Goal: Complete application form

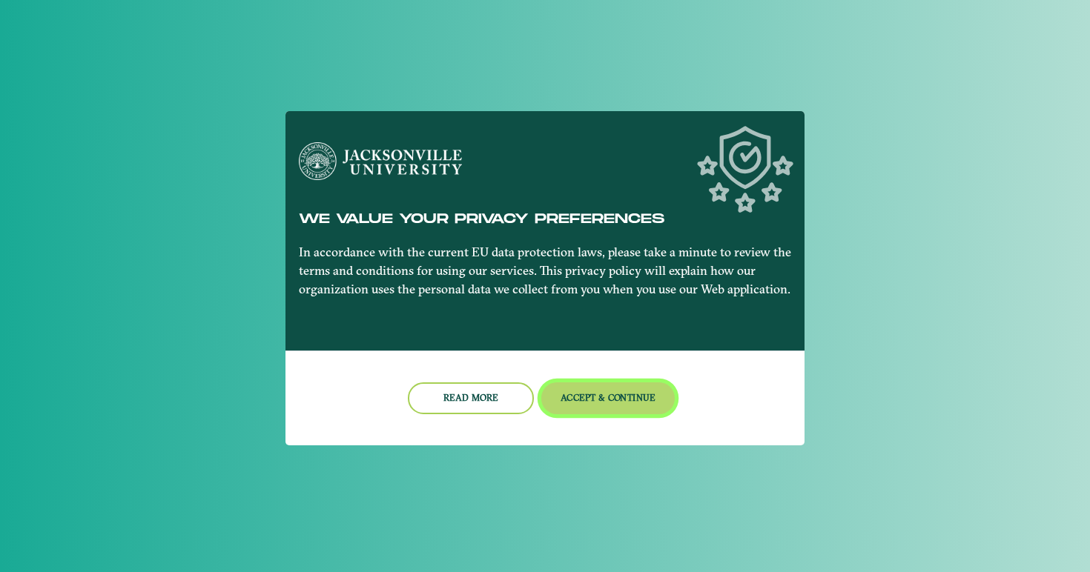
click at [620, 398] on button "Accept & Continue" at bounding box center [608, 399] width 134 height 32
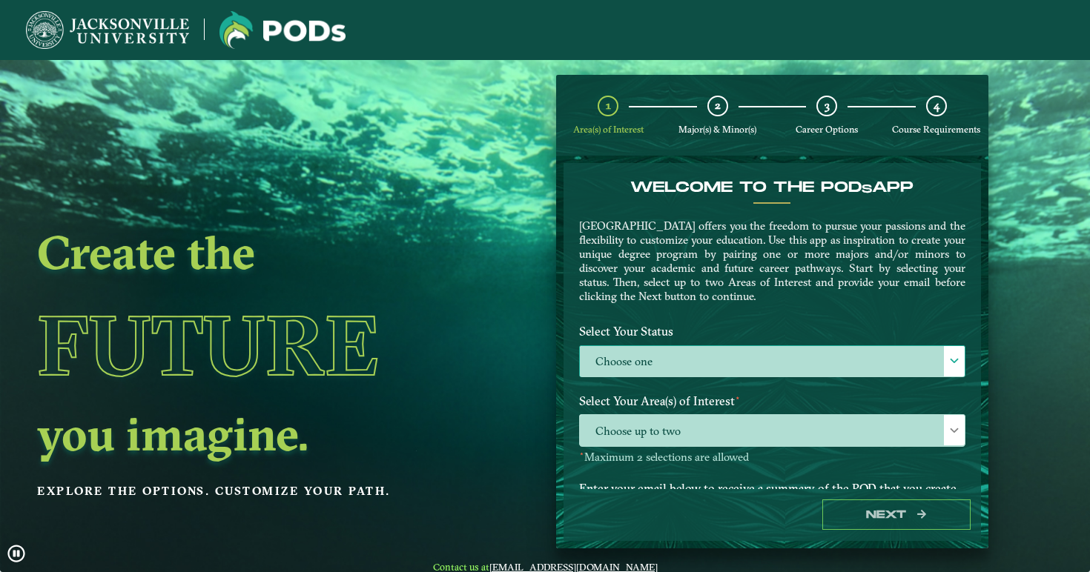
click at [645, 361] on label "Choose one" at bounding box center [772, 362] width 385 height 32
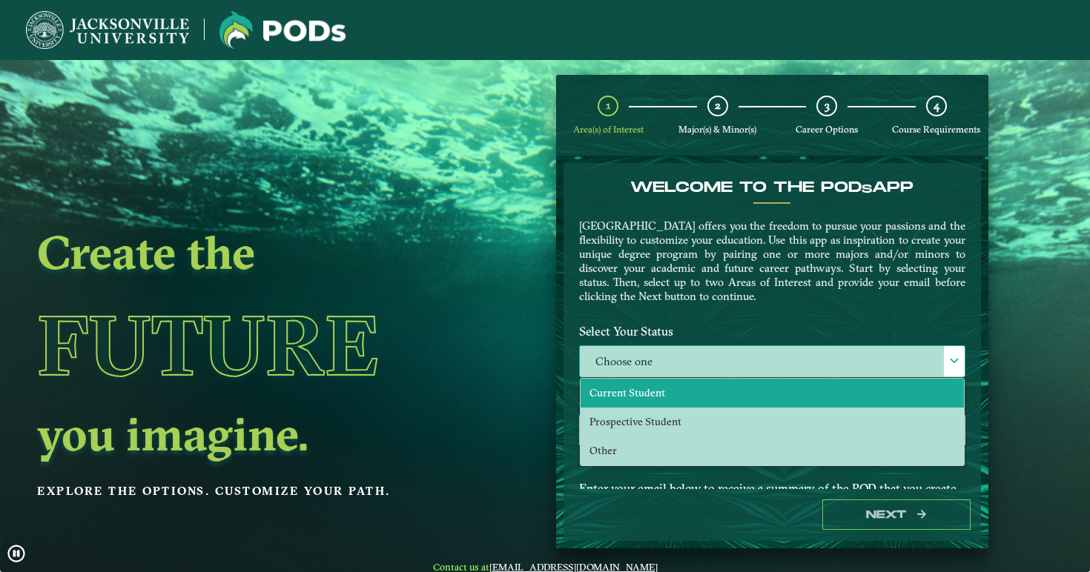
click at [646, 387] on span "Current Student" at bounding box center [627, 392] width 76 height 13
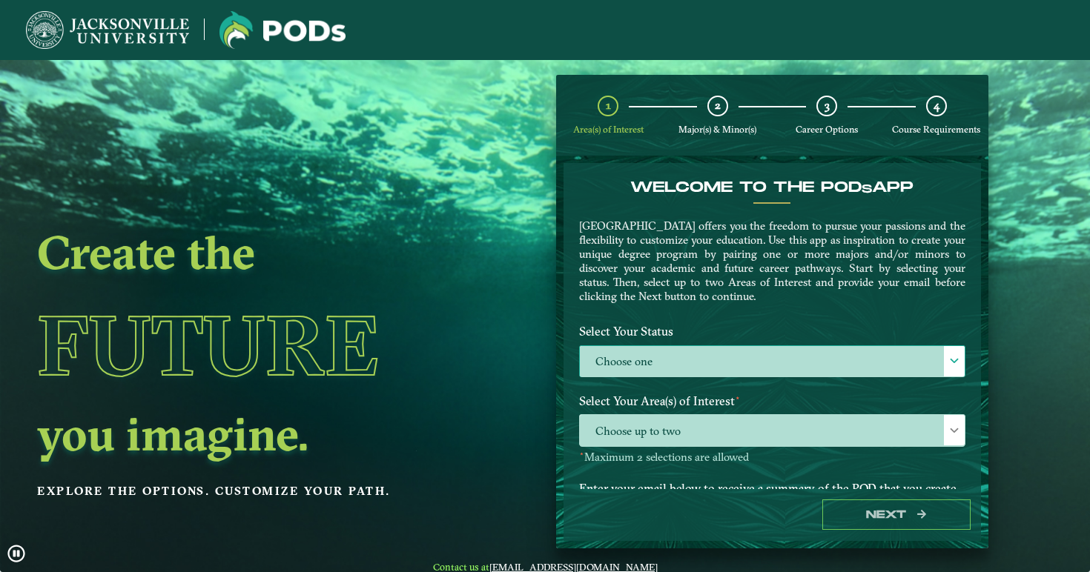
select select "[object Object]"
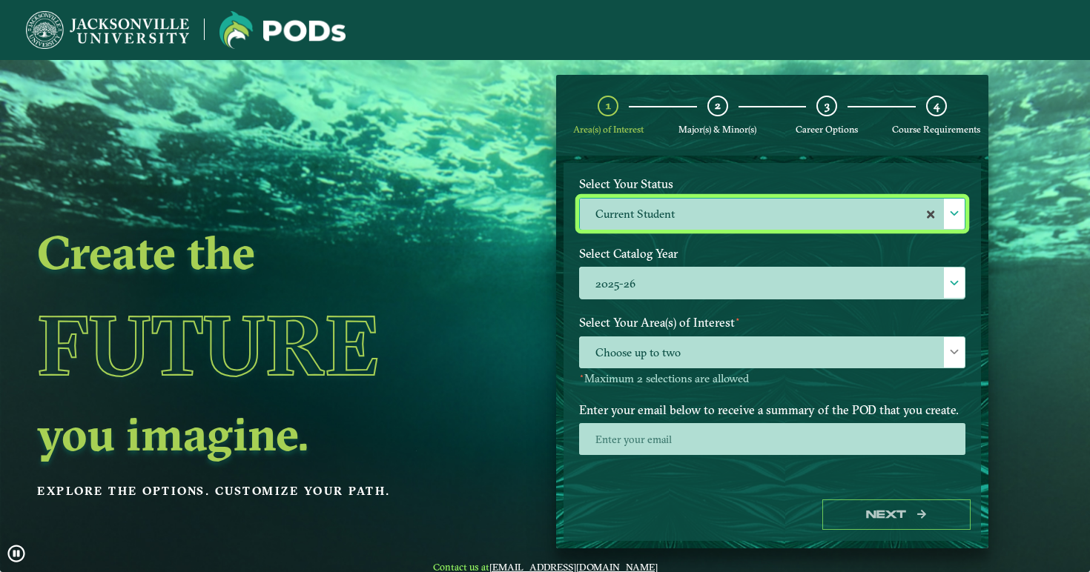
scroll to position [60, 0]
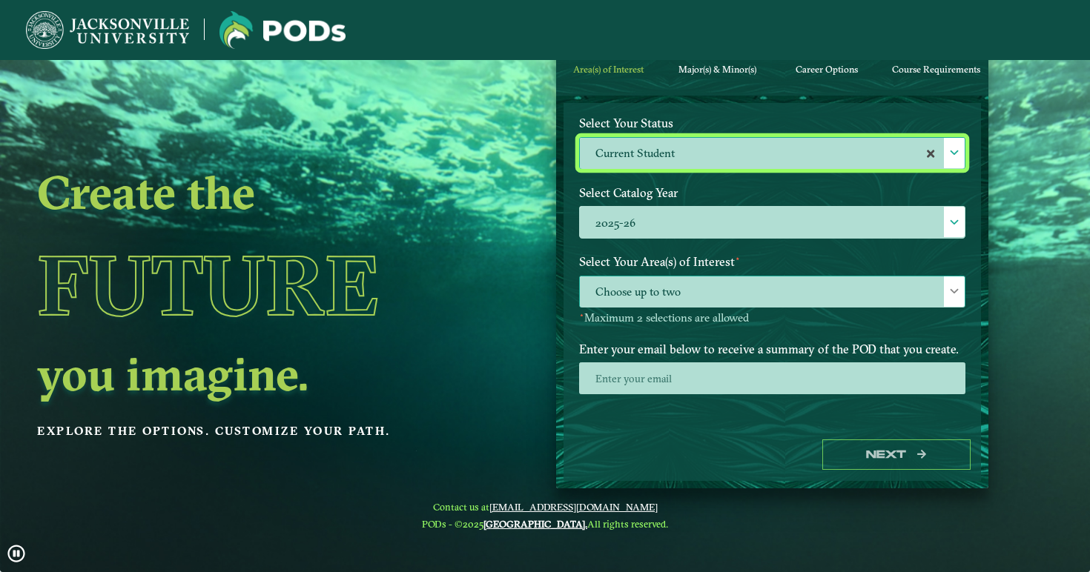
click at [690, 295] on span "Choose up to two" at bounding box center [772, 293] width 385 height 32
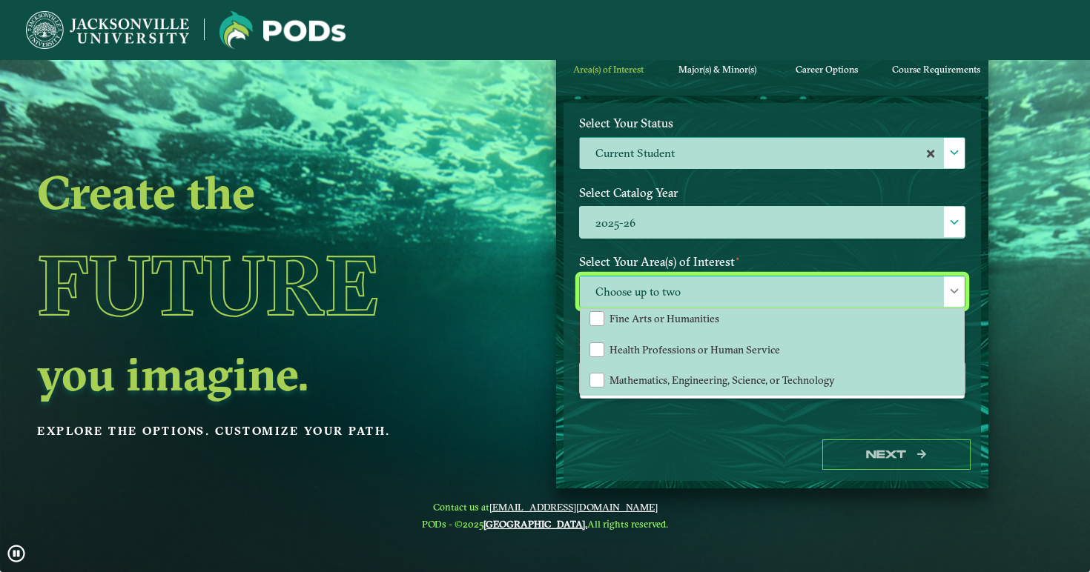
scroll to position [101, 0]
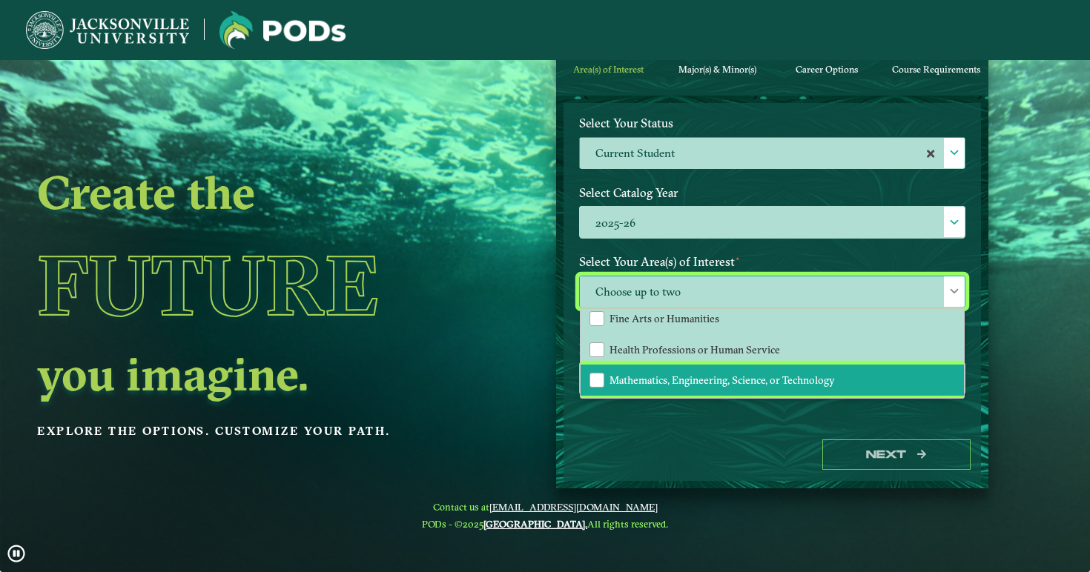
click at [695, 382] on span "Mathematics, Engineering, Science, or Technology" at bounding box center [721, 380] width 225 height 13
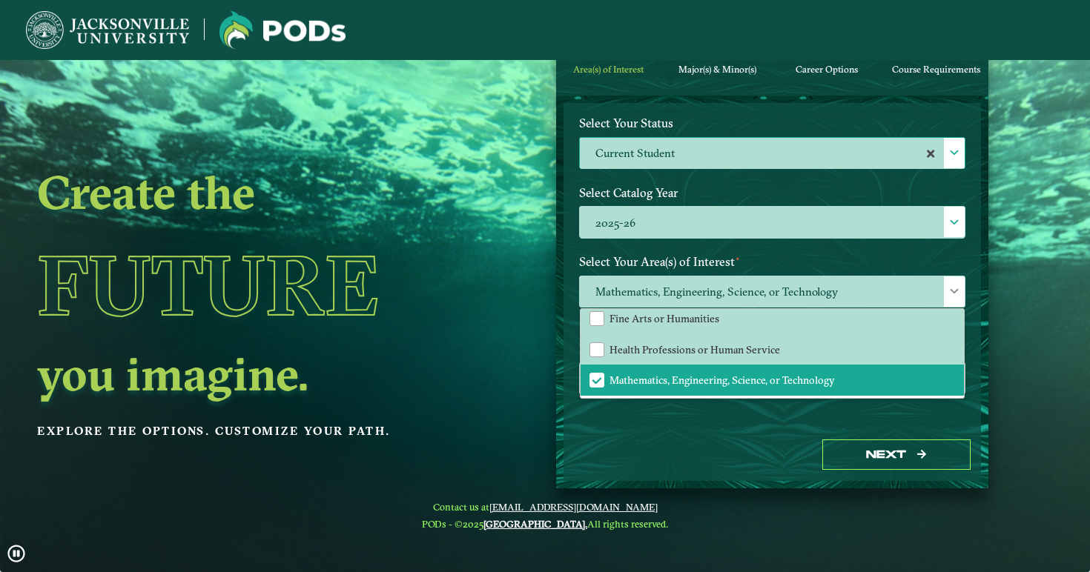
click at [704, 446] on div "Next" at bounding box center [771, 454] width 417 height 51
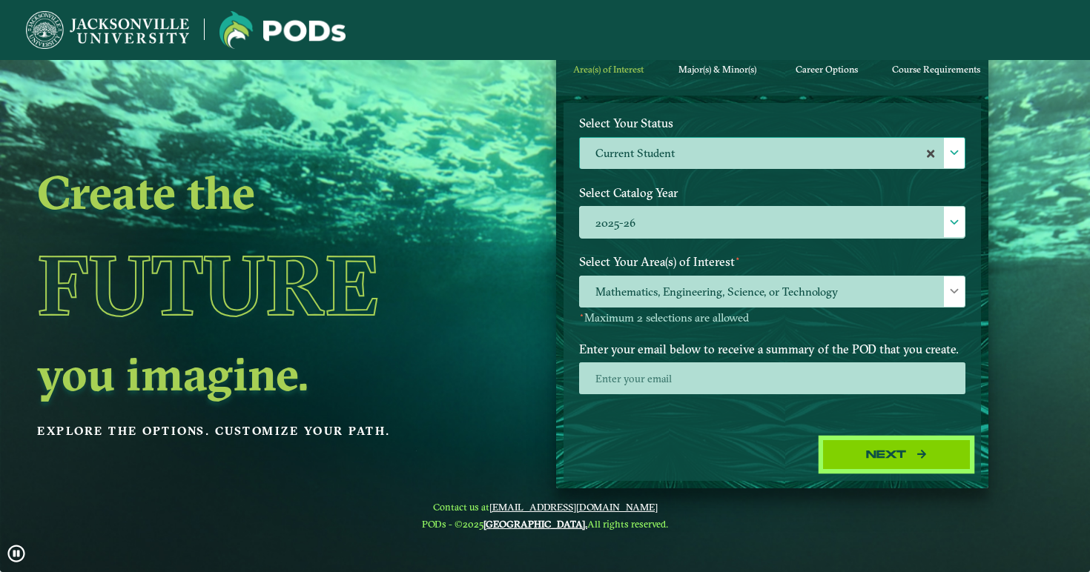
click at [873, 457] on button "Next" at bounding box center [896, 455] width 148 height 30
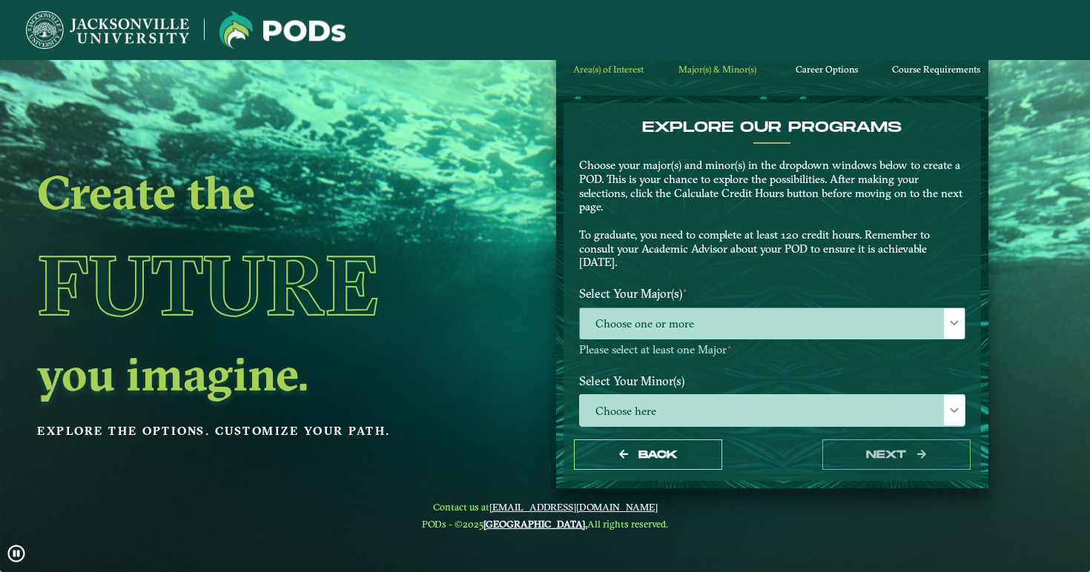
click at [707, 323] on span "Choose one or more" at bounding box center [772, 324] width 385 height 32
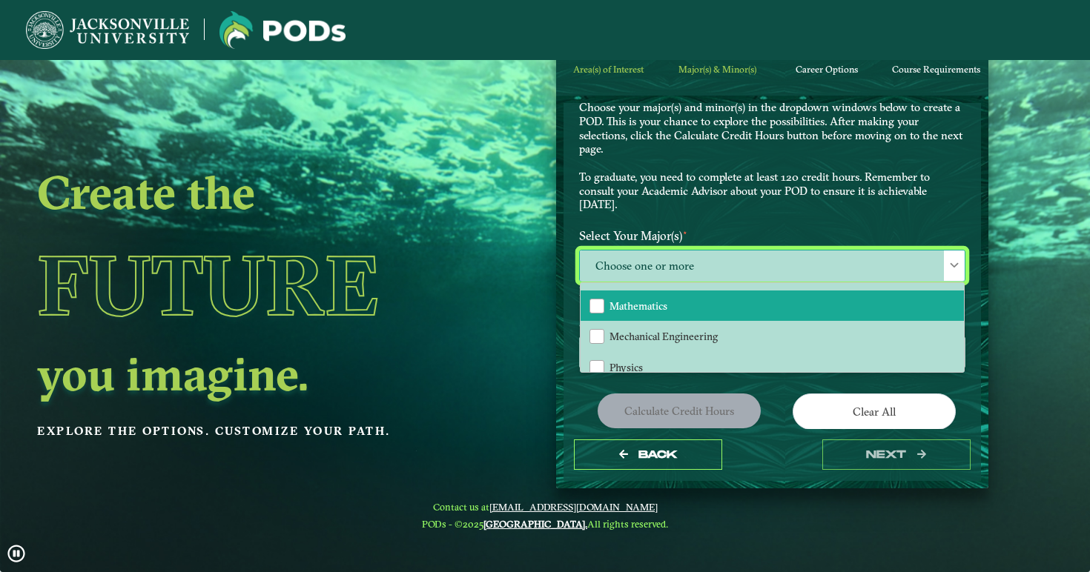
scroll to position [305, 0]
click at [668, 297] on li "Mathematics" at bounding box center [772, 305] width 383 height 31
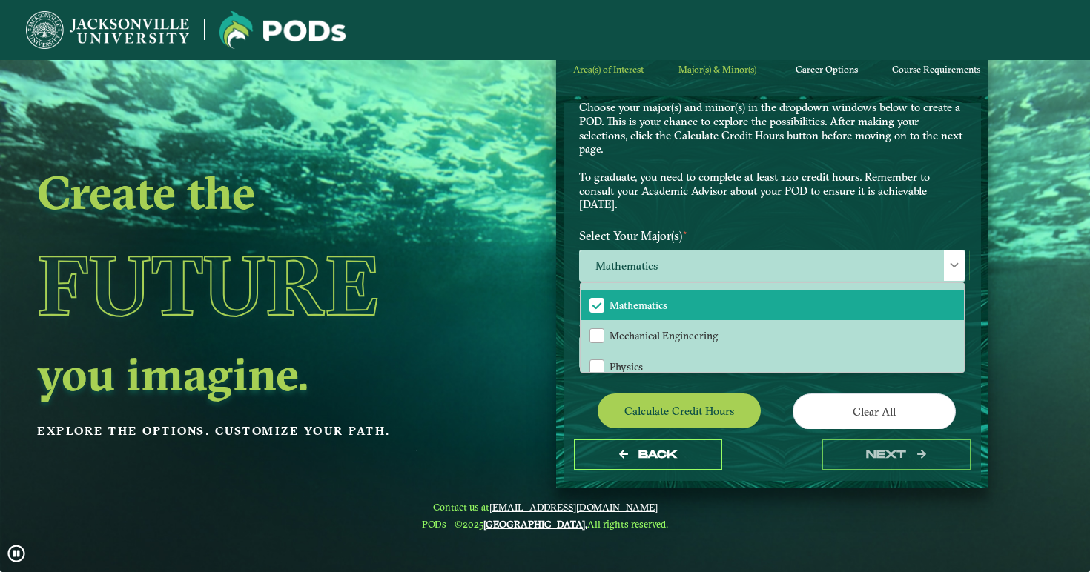
click at [683, 222] on label "Select Your Major(s) ⋆" at bounding box center [772, 235] width 409 height 27
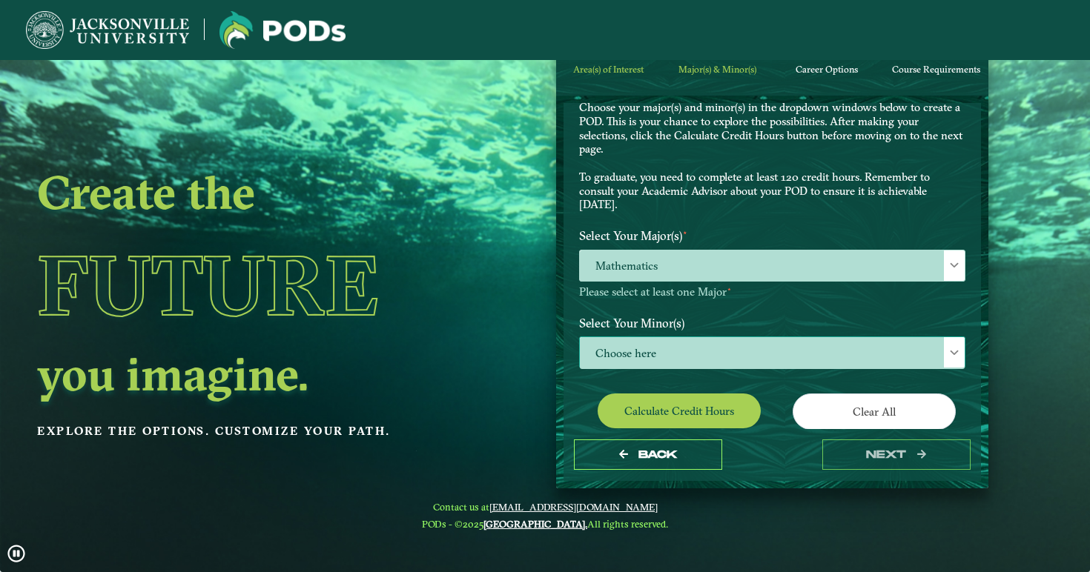
click at [653, 344] on span "Choose here" at bounding box center [772, 353] width 385 height 32
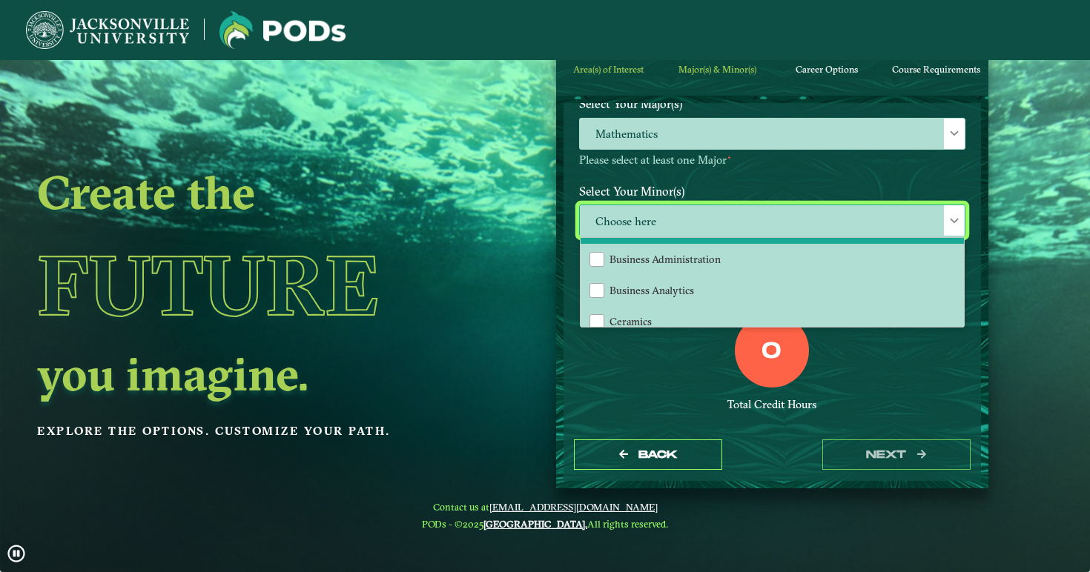
scroll to position [248, 0]
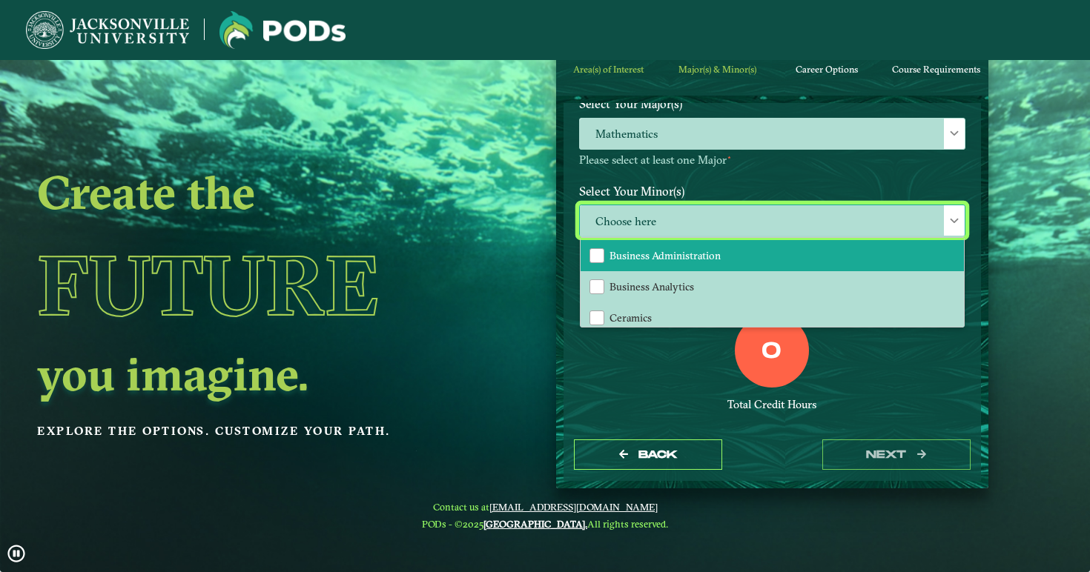
click at [664, 249] on span "Business Administration" at bounding box center [664, 255] width 111 height 13
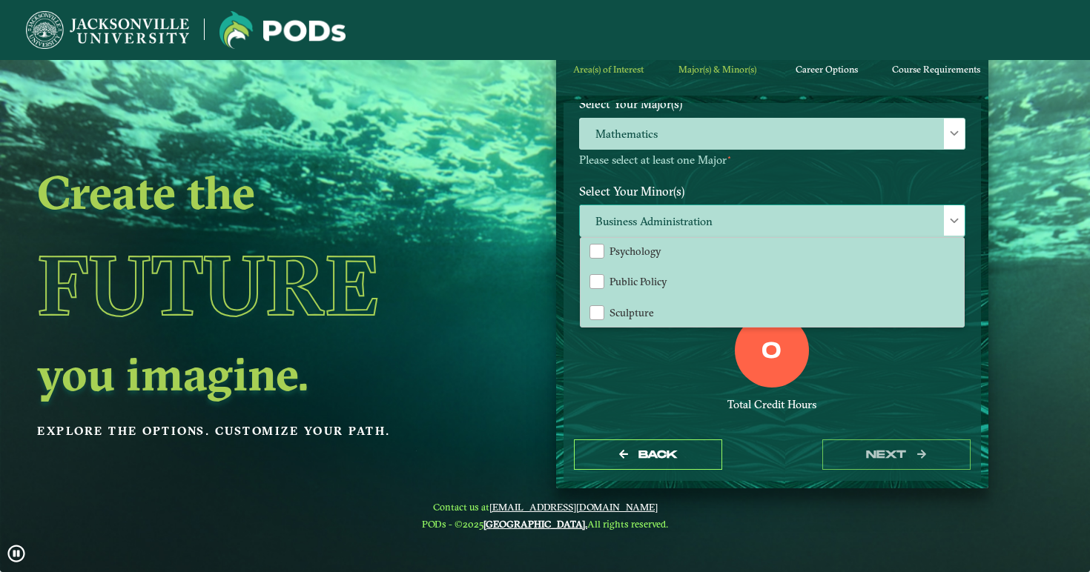
scroll to position [1338, 0]
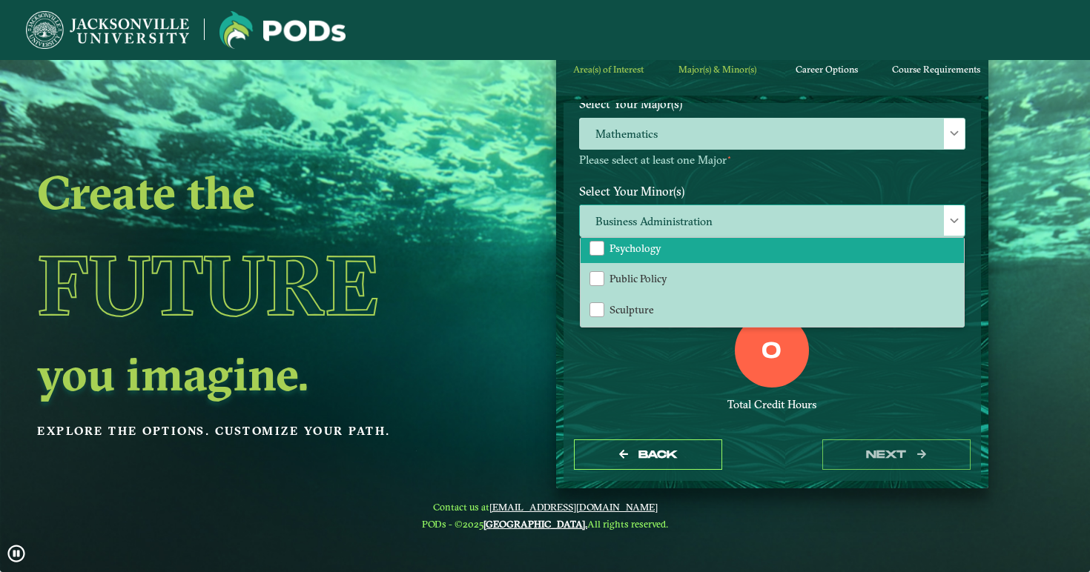
click at [660, 239] on li "Psychology" at bounding box center [772, 248] width 383 height 31
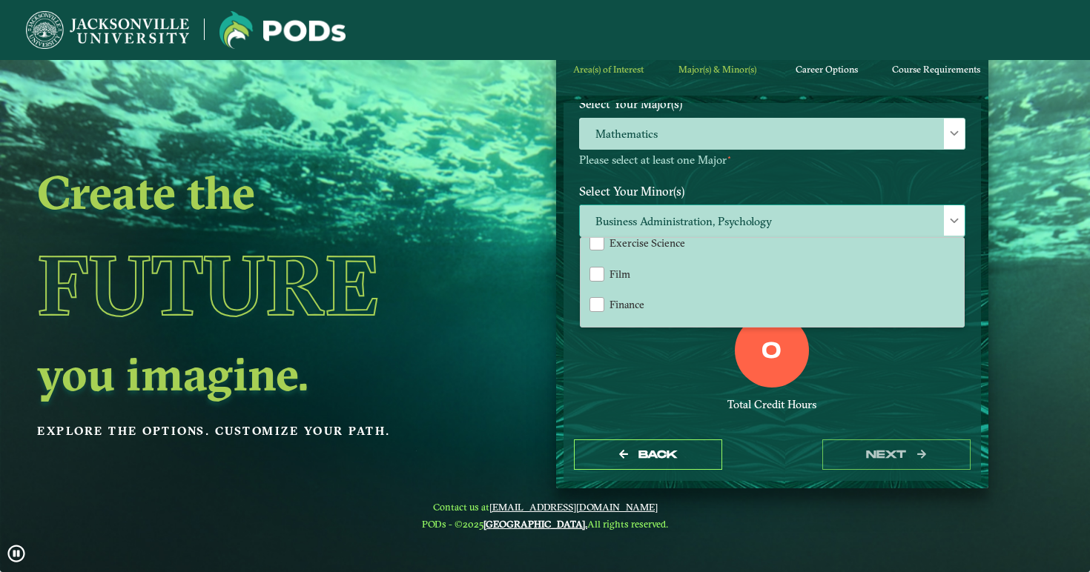
scroll to position [702, 0]
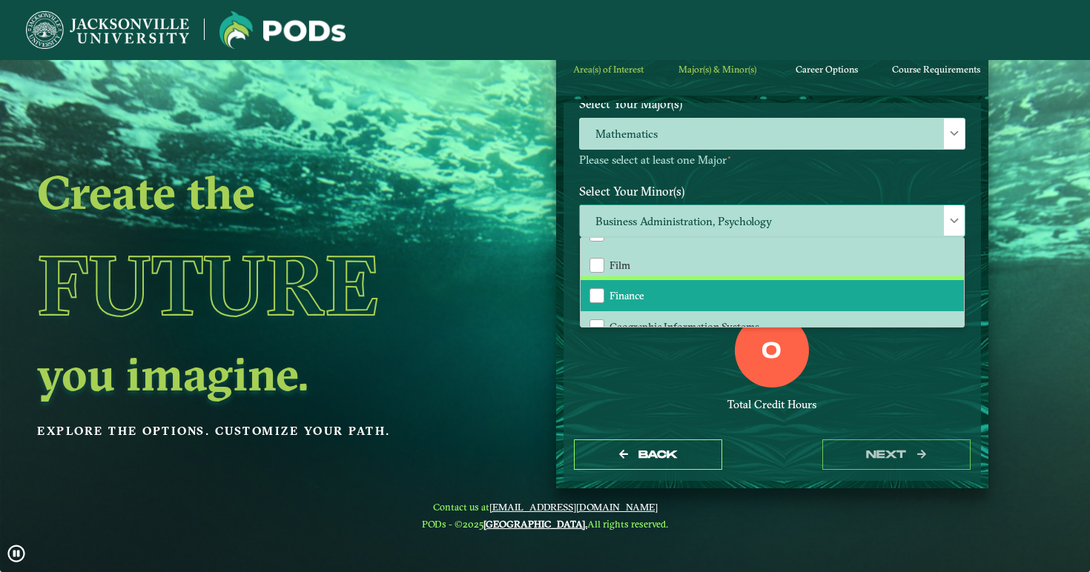
click at [658, 288] on li "Finance" at bounding box center [772, 295] width 383 height 31
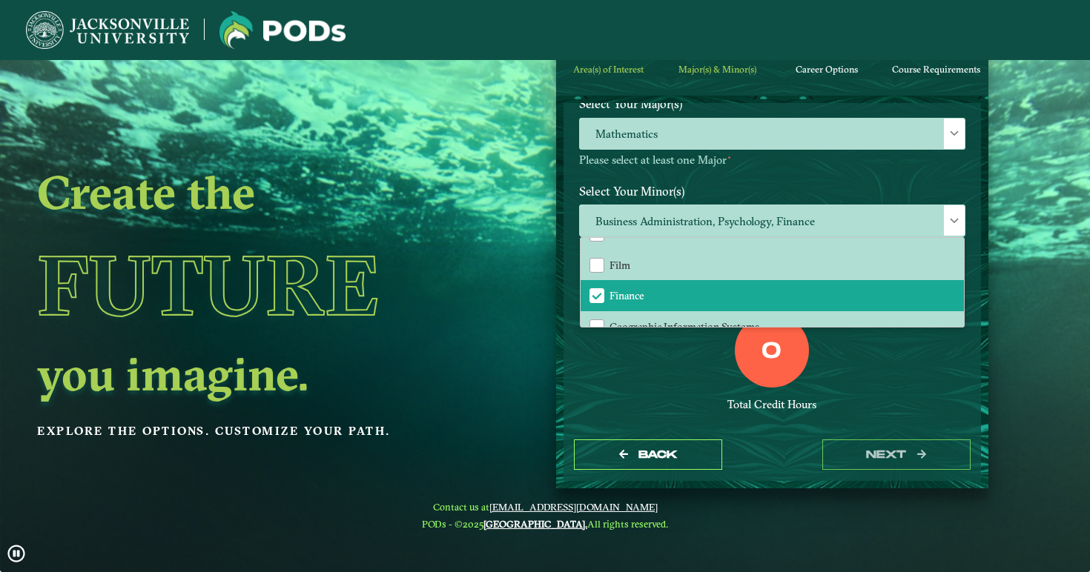
click at [665, 380] on div "0 Total Credit Hours" at bounding box center [772, 377] width 409 height 126
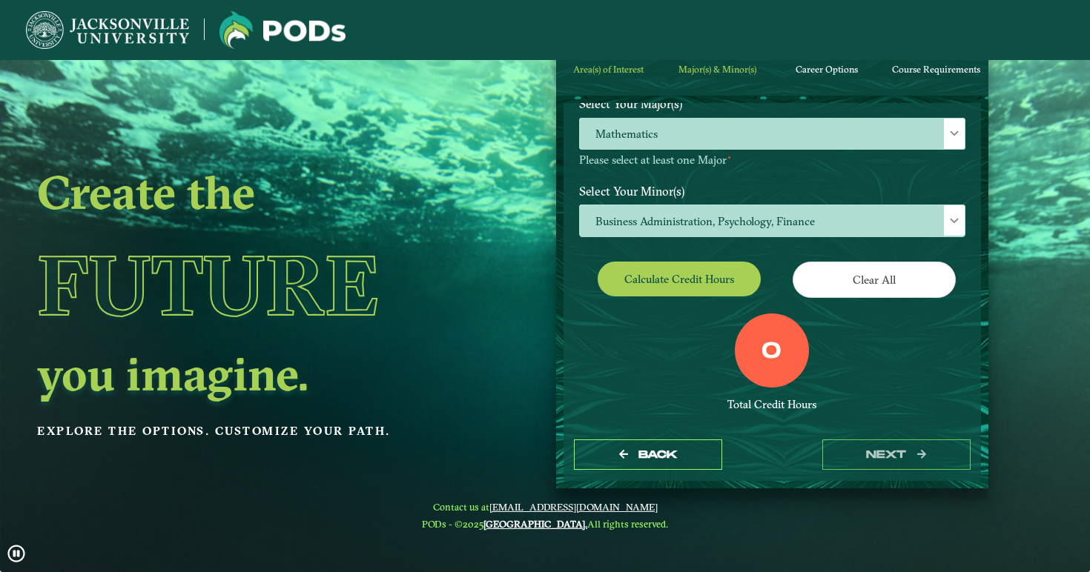
click at [697, 277] on button "Calculate credit hours" at bounding box center [679, 279] width 163 height 35
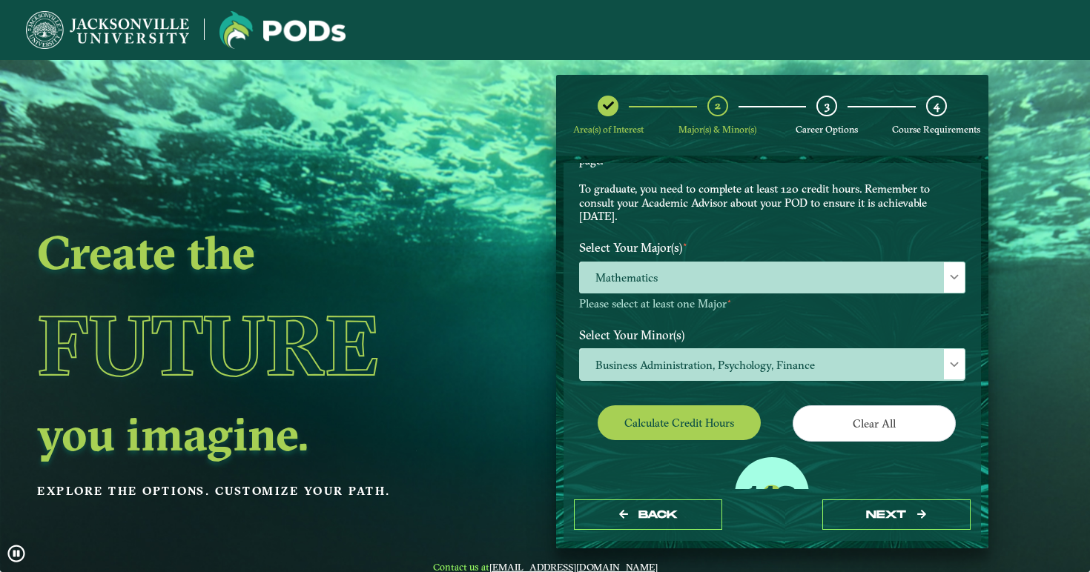
scroll to position [100, 0]
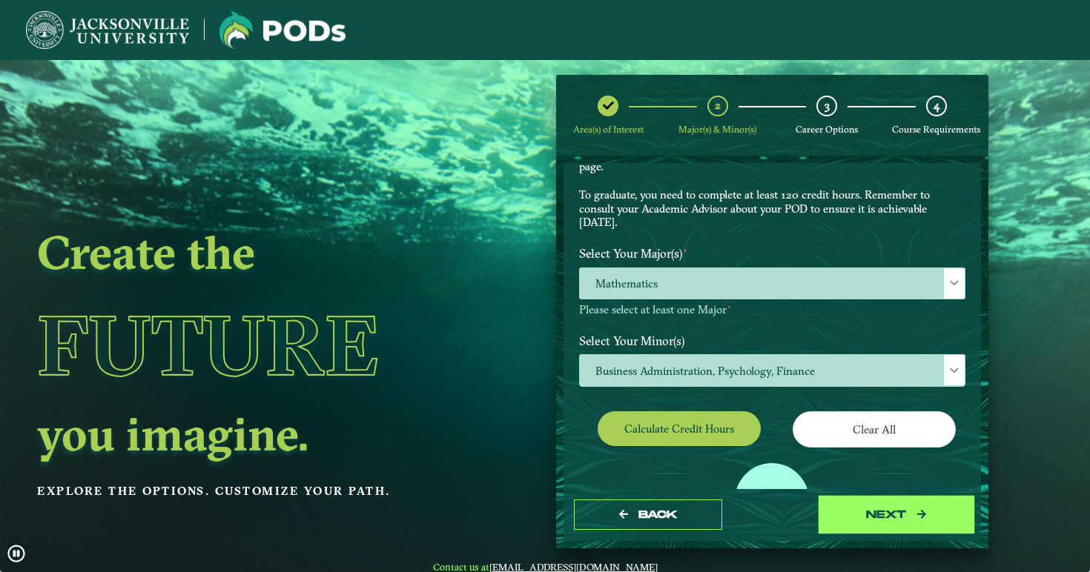
click at [864, 515] on button "next" at bounding box center [896, 515] width 148 height 30
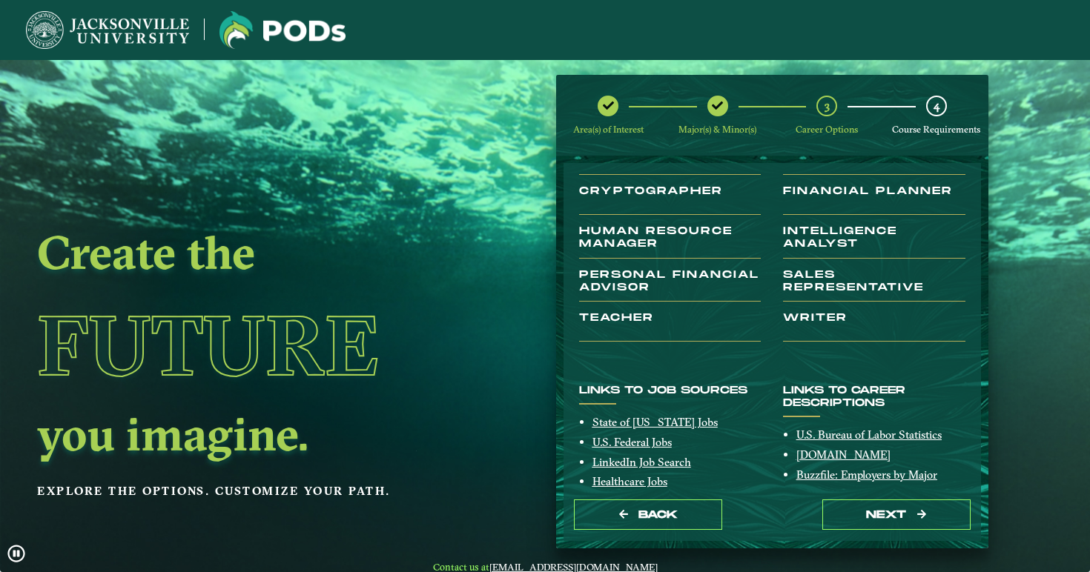
scroll to position [168, 0]
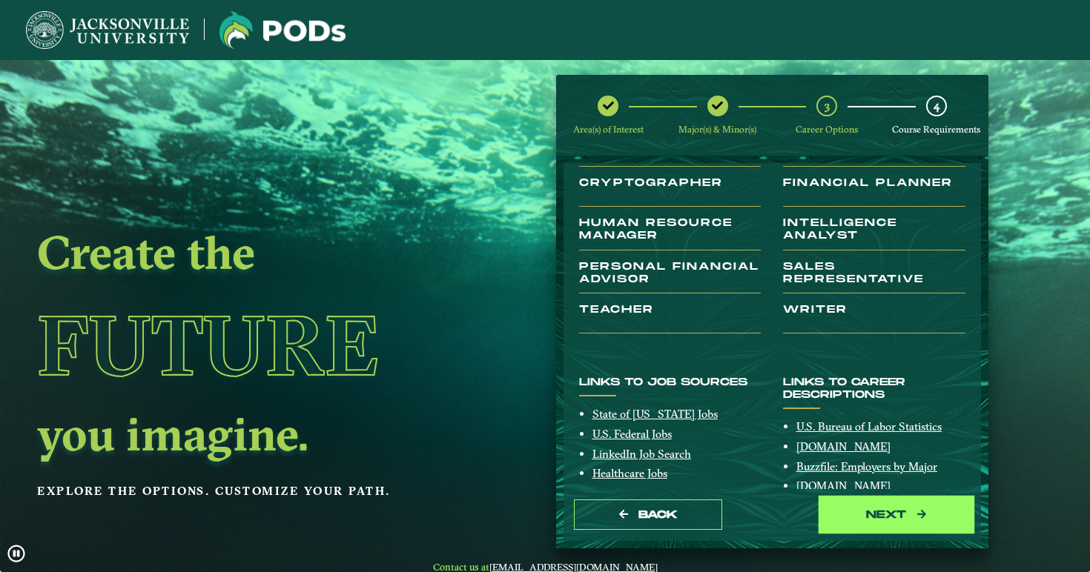
click at [865, 513] on button "next" at bounding box center [896, 515] width 148 height 30
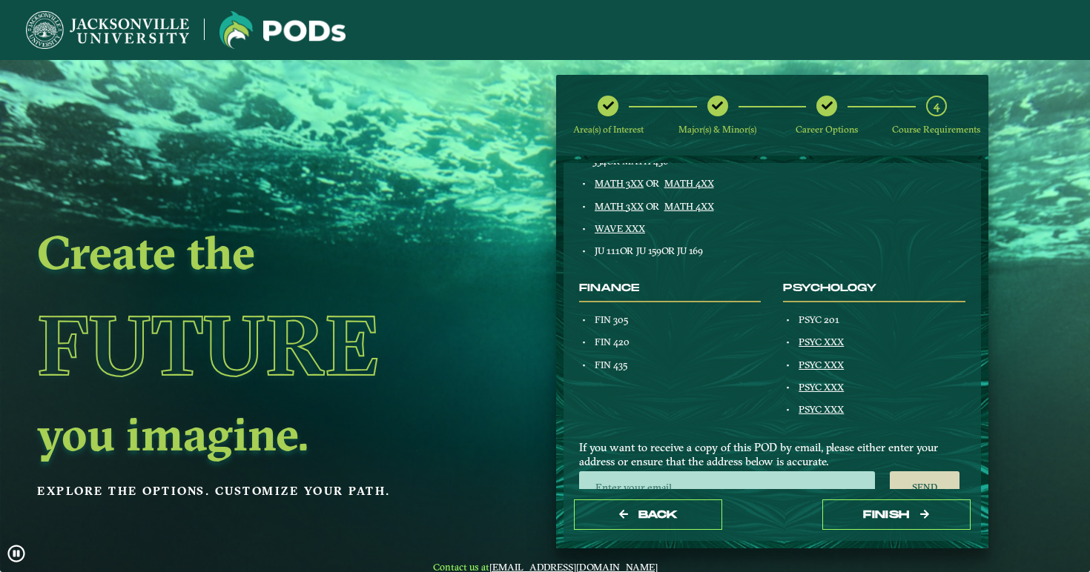
scroll to position [767, 0]
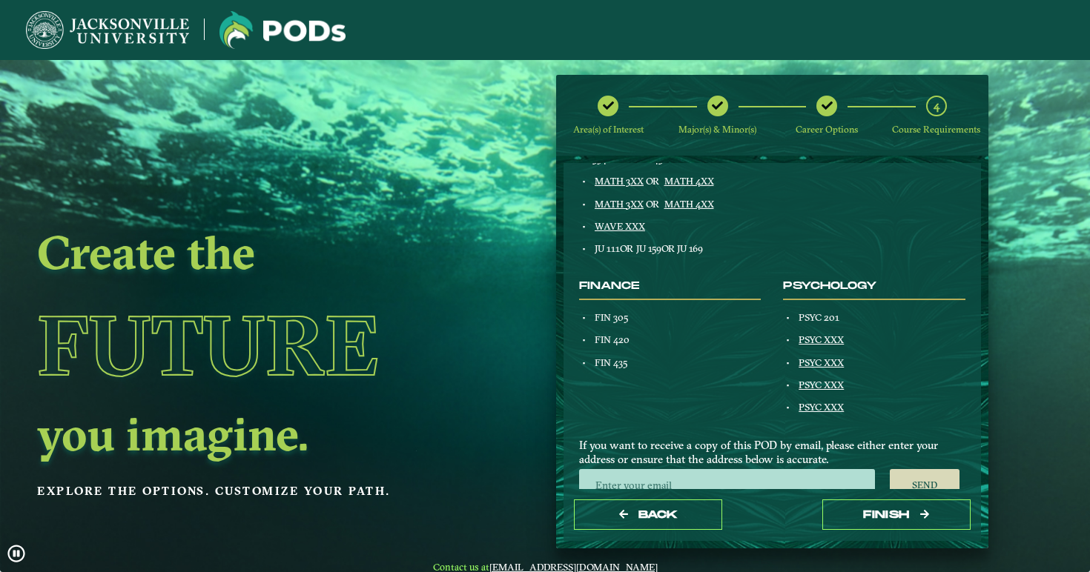
click at [329, 0] on nav at bounding box center [545, 30] width 1090 height 60
click at [647, 513] on span "Back" at bounding box center [657, 515] width 39 height 13
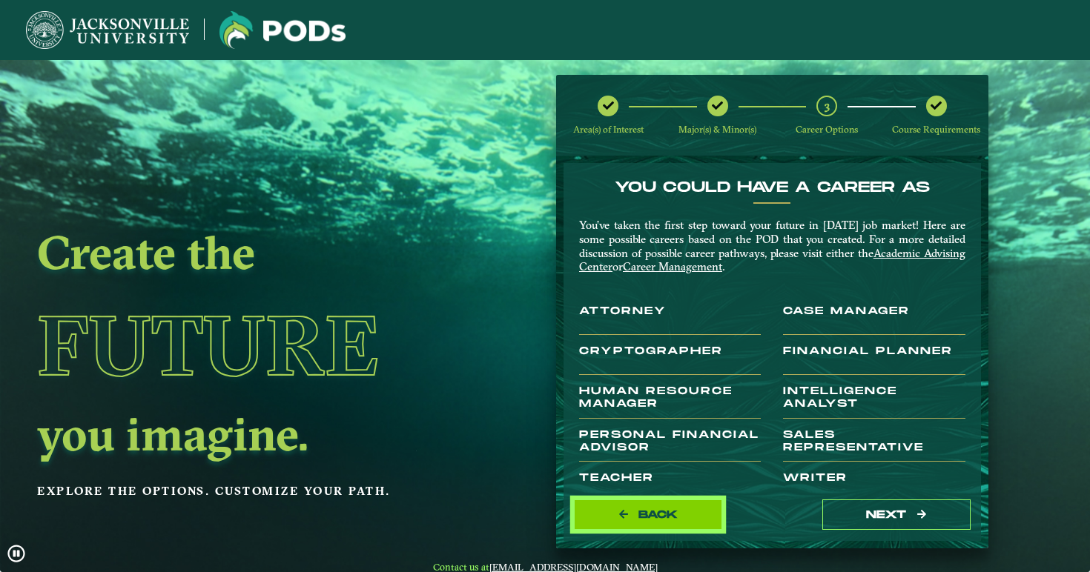
click at [647, 514] on span "Back" at bounding box center [657, 515] width 39 height 13
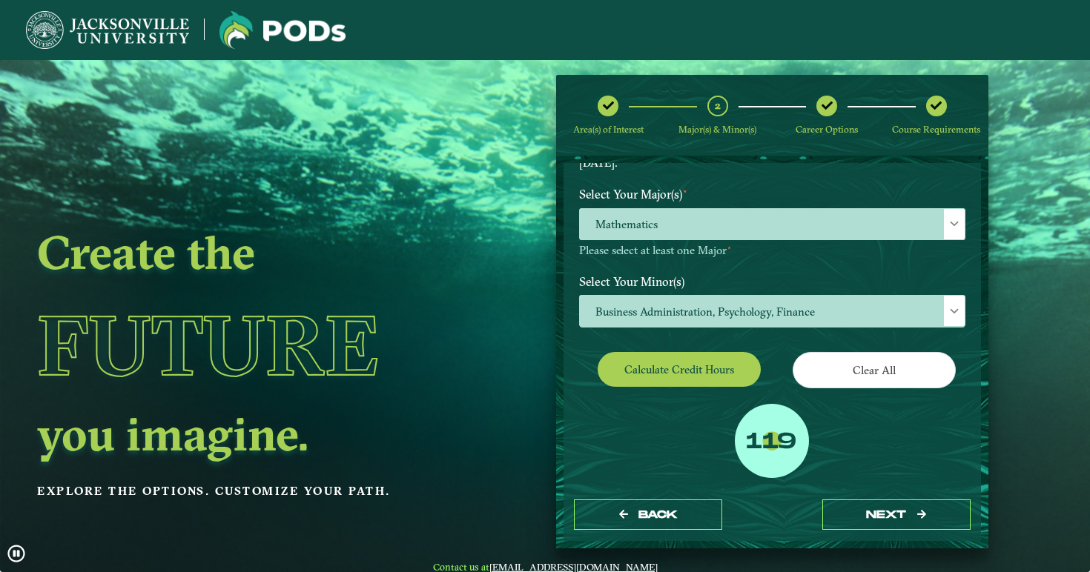
scroll to position [169, 0]
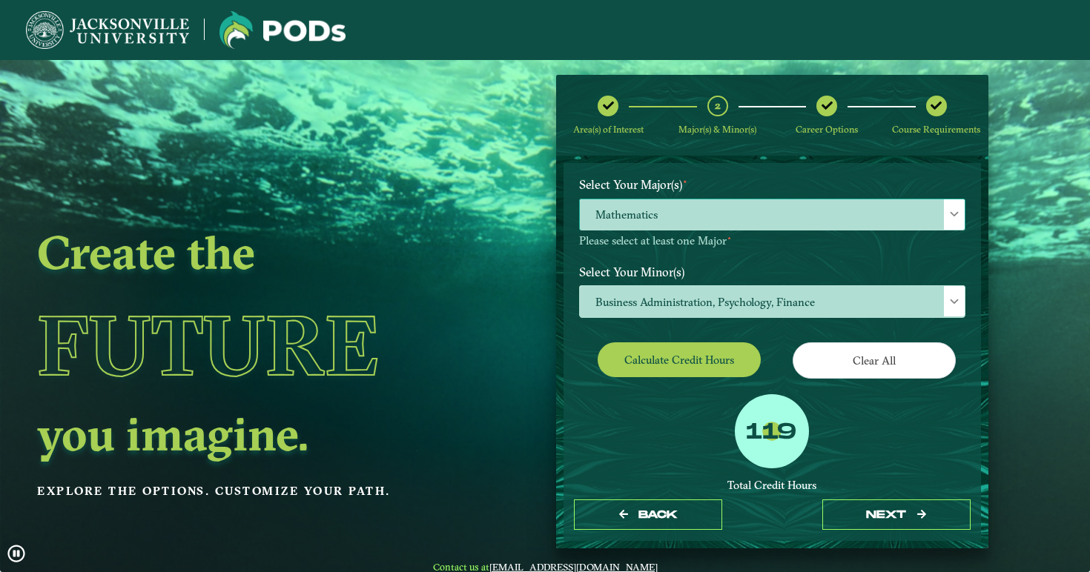
click at [732, 207] on span "Mathematics" at bounding box center [772, 215] width 385 height 32
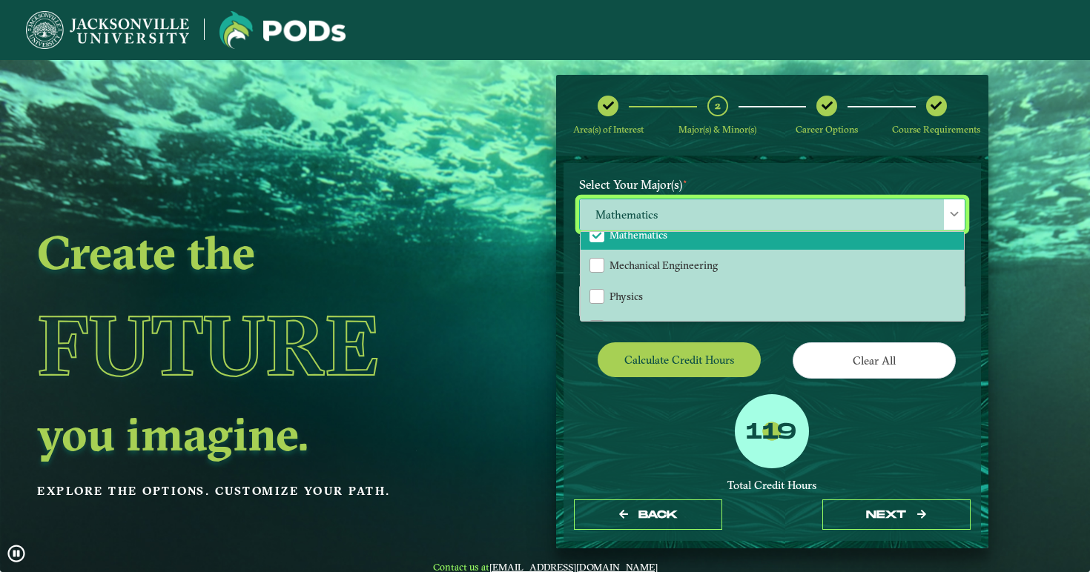
scroll to position [343, 0]
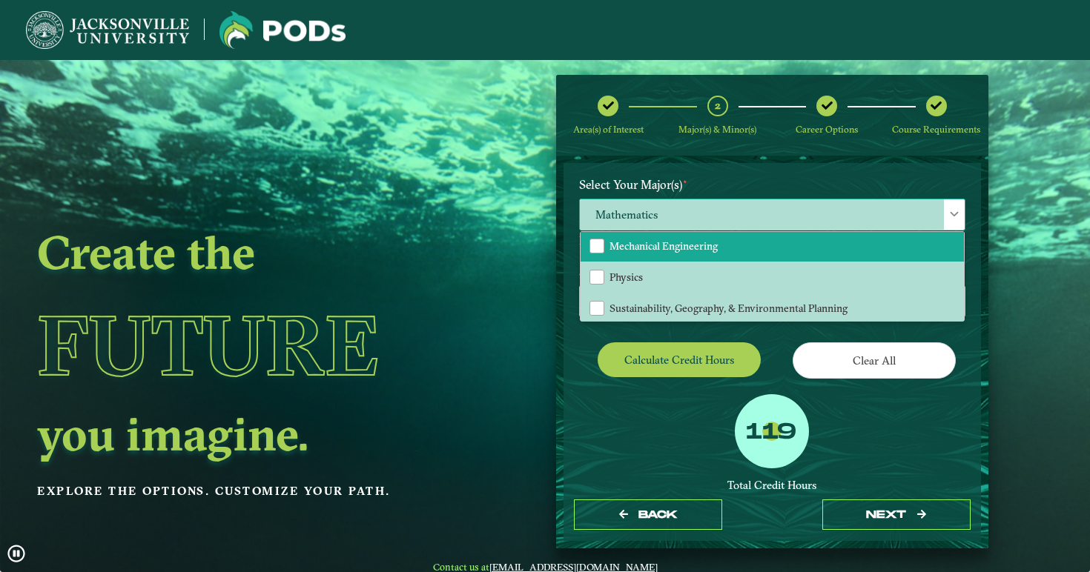
click at [652, 239] on span "Mechanical Engineering" at bounding box center [663, 245] width 108 height 13
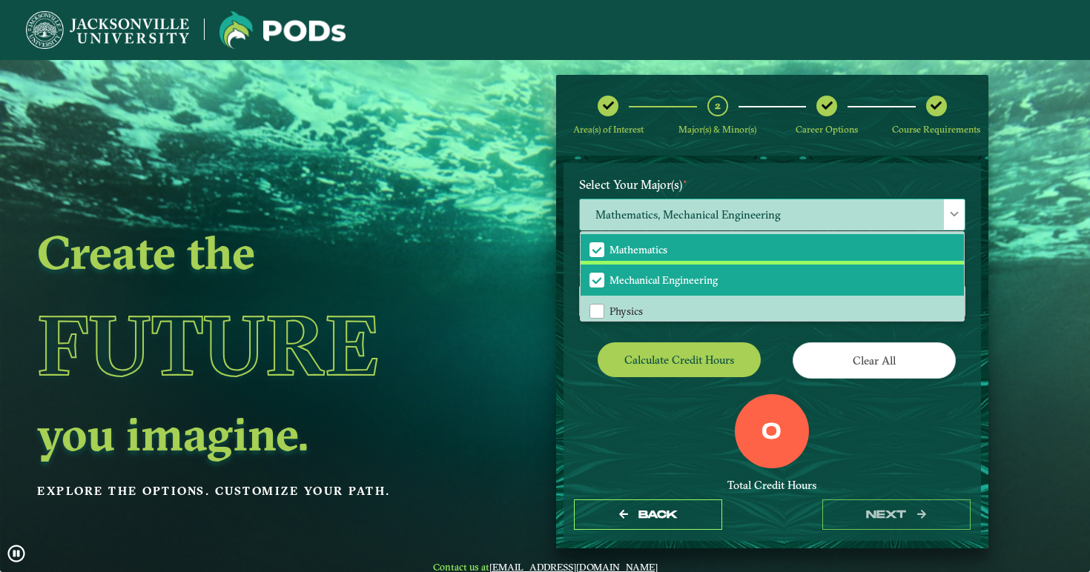
scroll to position [299, 0]
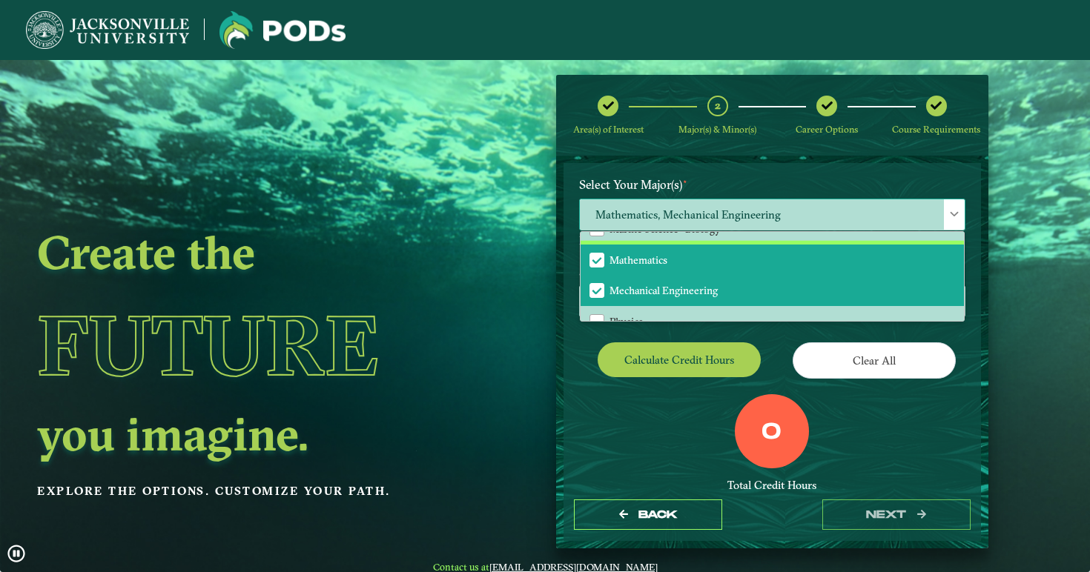
click at [628, 254] on span "Mathematics" at bounding box center [638, 260] width 58 height 13
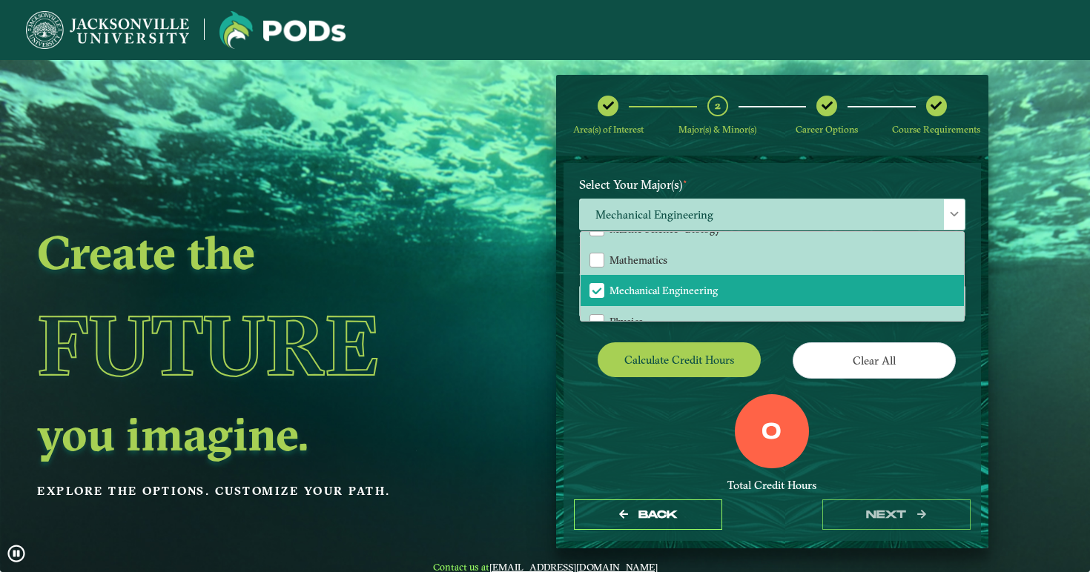
click at [582, 343] on div "Calculate credit hours" at bounding box center [670, 364] width 204 height 42
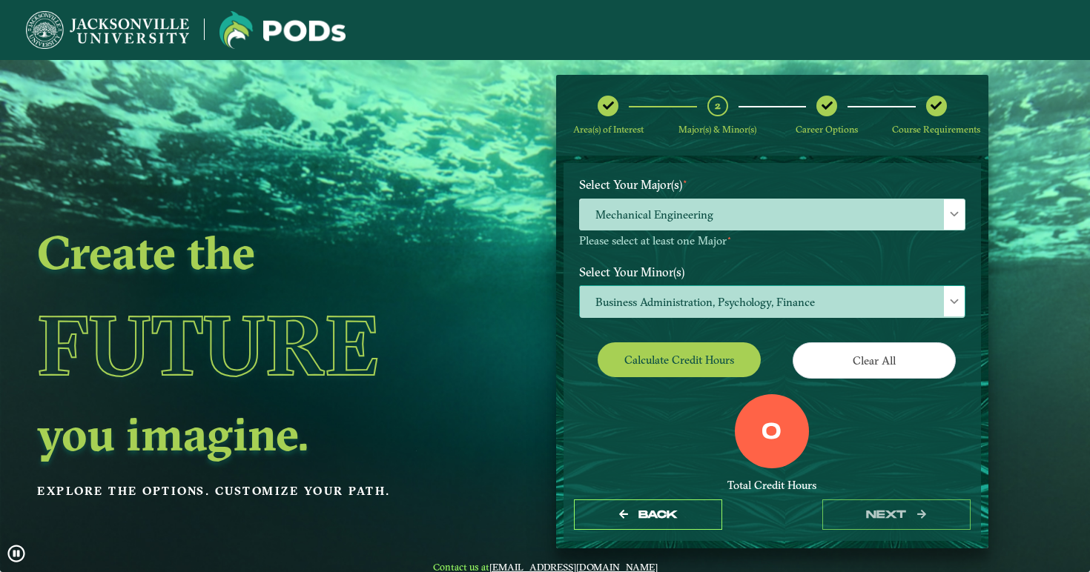
click at [641, 298] on span "Business Administration, Psychology, Finance" at bounding box center [772, 302] width 385 height 32
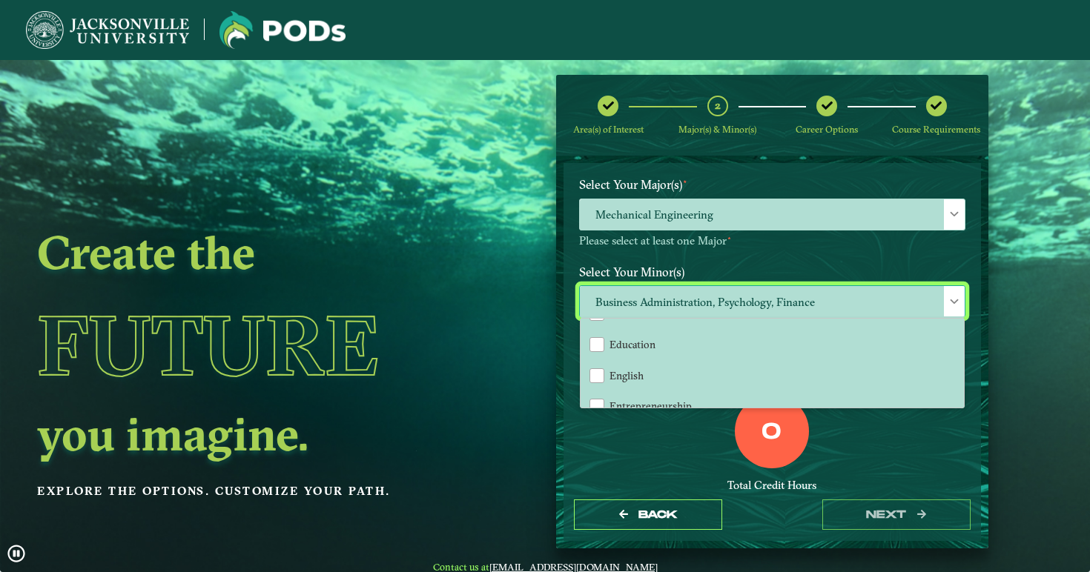
scroll to position [596, 0]
click at [617, 496] on div "Back next" at bounding box center [771, 514] width 417 height 51
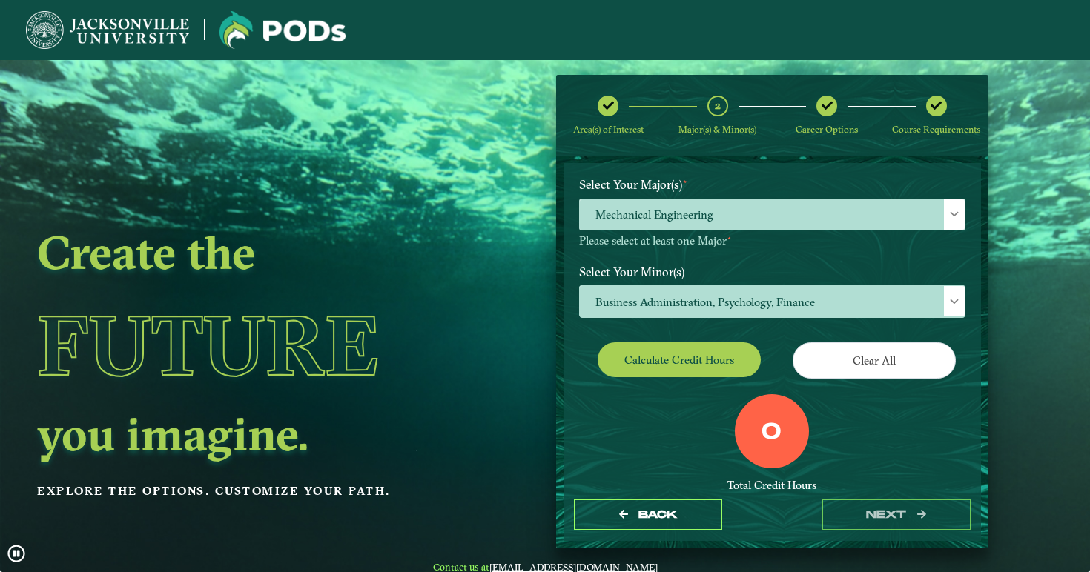
click at [853, 360] on button "Clear All" at bounding box center [874, 361] width 163 height 36
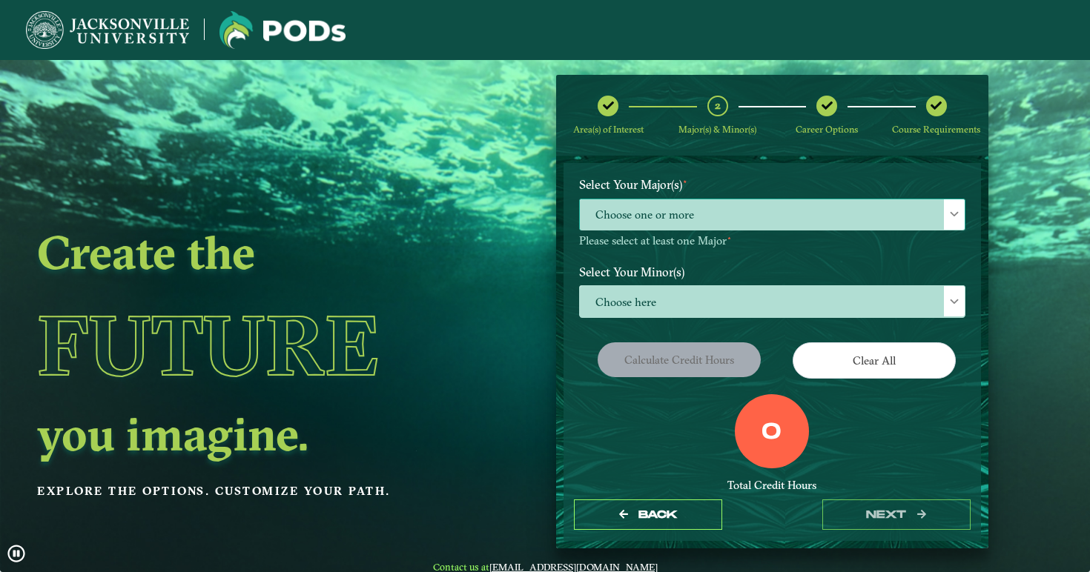
click at [653, 213] on span "Choose one or more" at bounding box center [772, 215] width 385 height 32
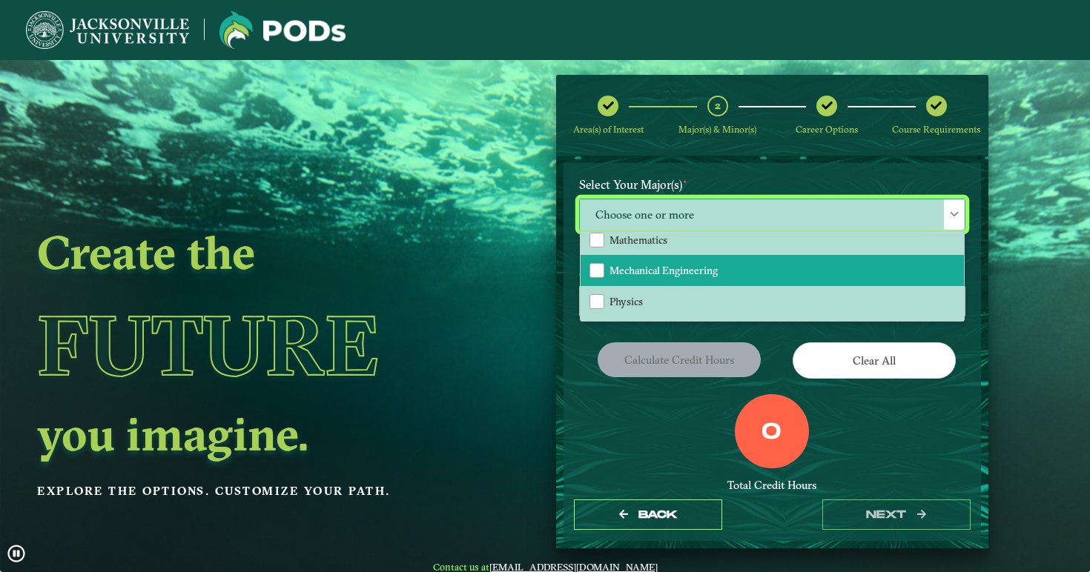
scroll to position [313, 0]
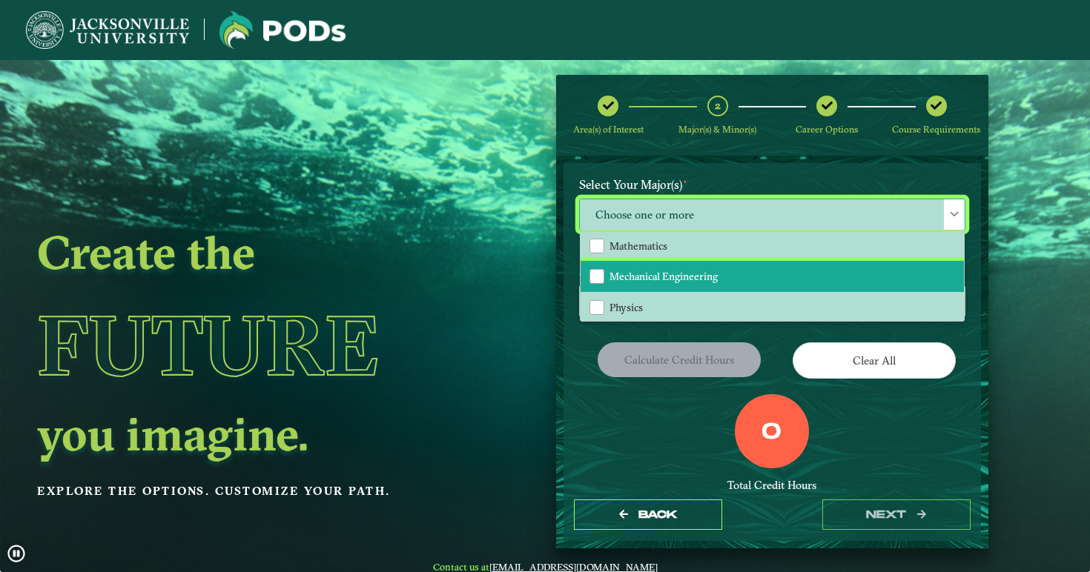
click at [667, 270] on span "Mechanical Engineering" at bounding box center [663, 276] width 108 height 13
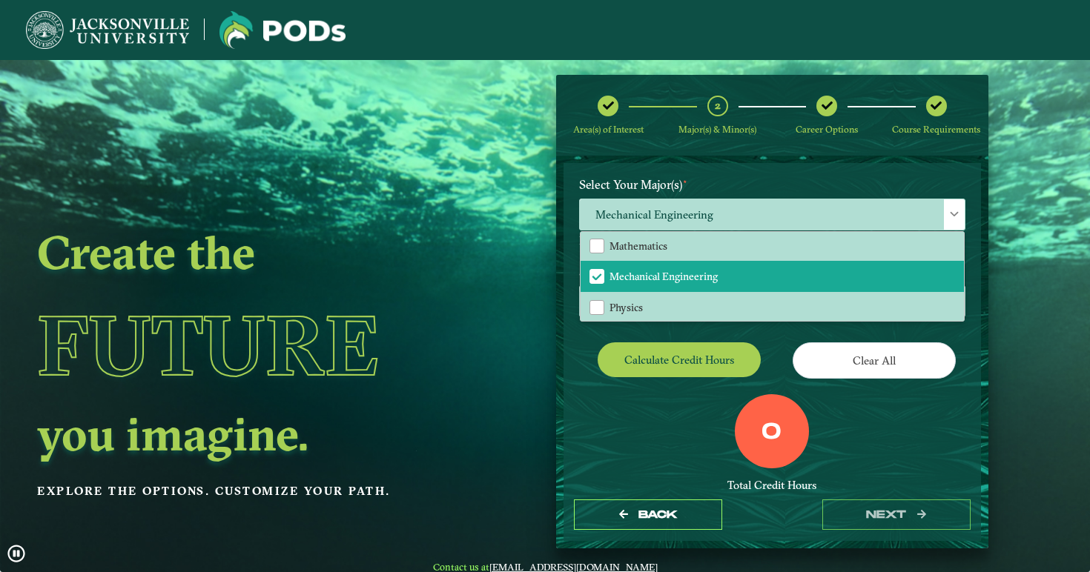
click at [635, 414] on div "0 Total Credit Hours" at bounding box center [772, 457] width 409 height 126
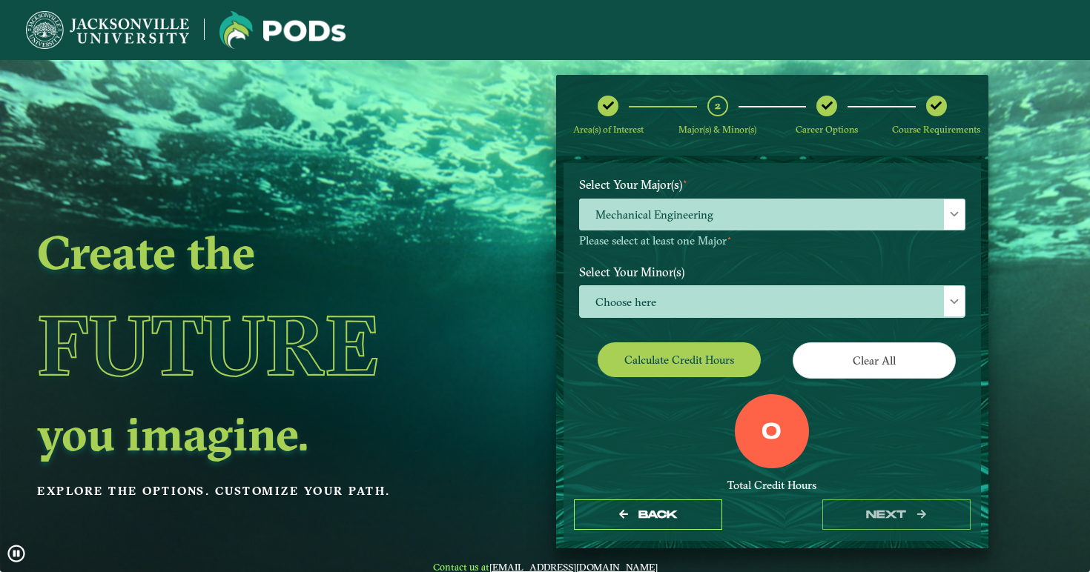
click at [681, 354] on button "Calculate credit hours" at bounding box center [679, 360] width 163 height 35
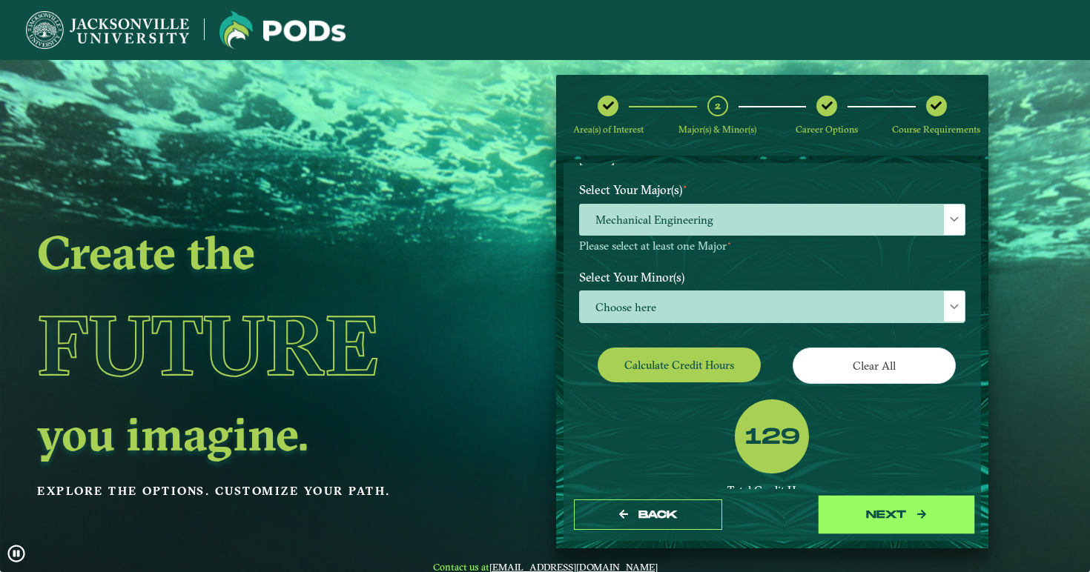
click at [879, 515] on button "next" at bounding box center [896, 515] width 148 height 30
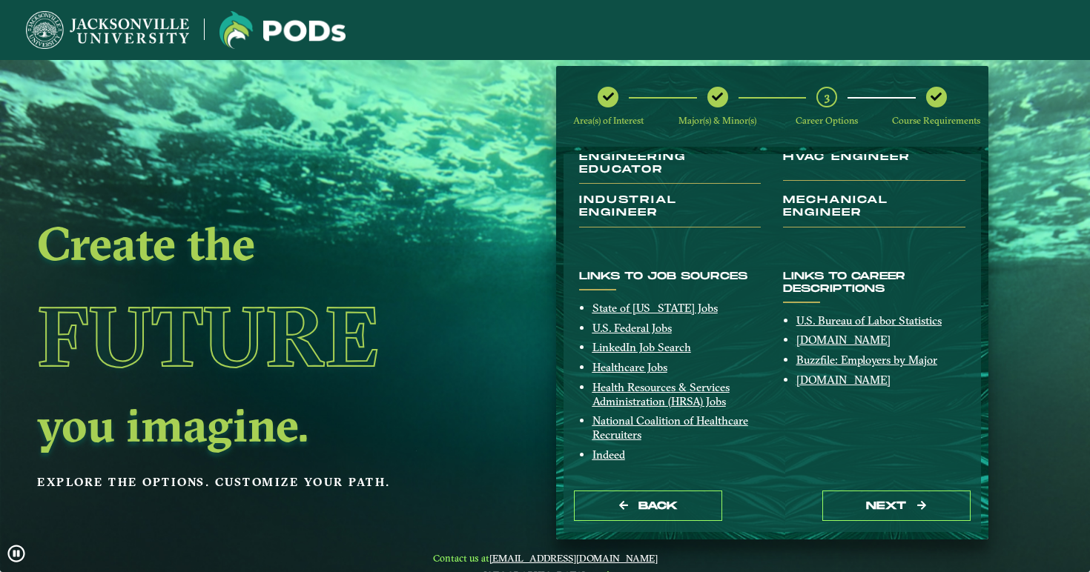
scroll to position [19, 0]
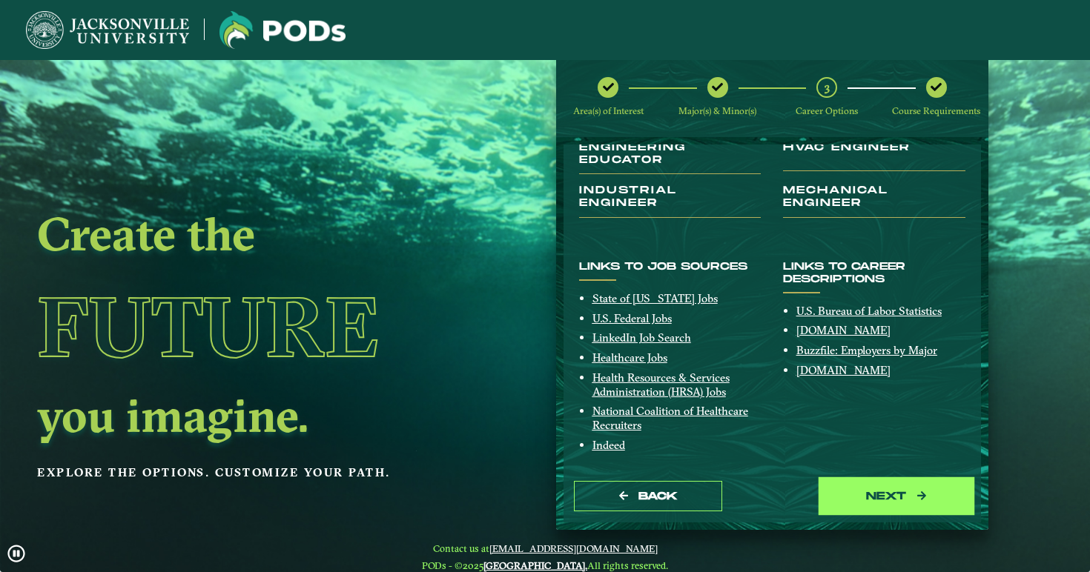
click at [851, 497] on button "next" at bounding box center [896, 496] width 148 height 30
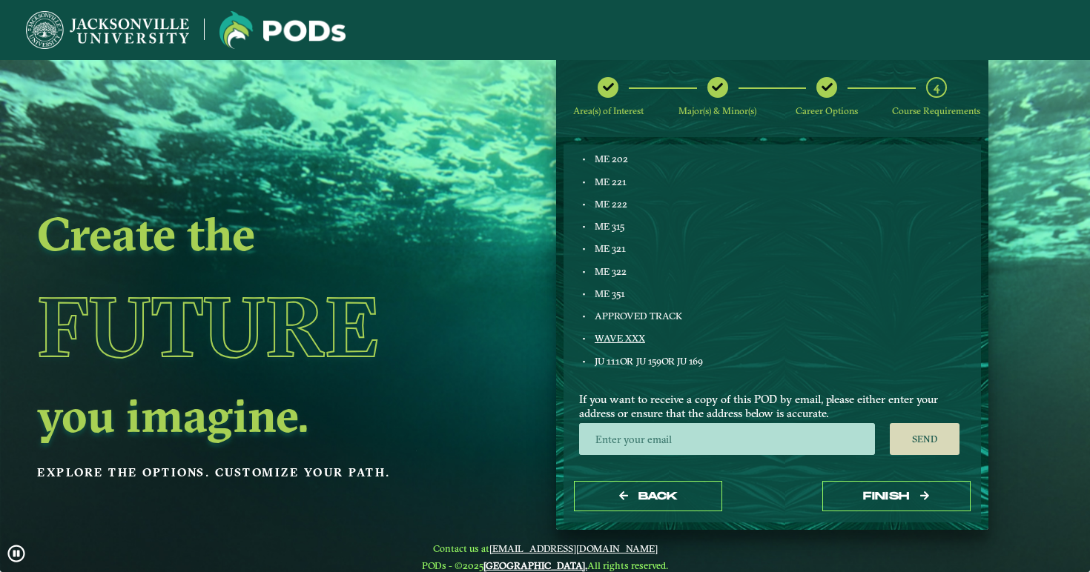
scroll to position [922, 0]
click at [612, 337] on link "WAVE XXX" at bounding box center [620, 338] width 50 height 12
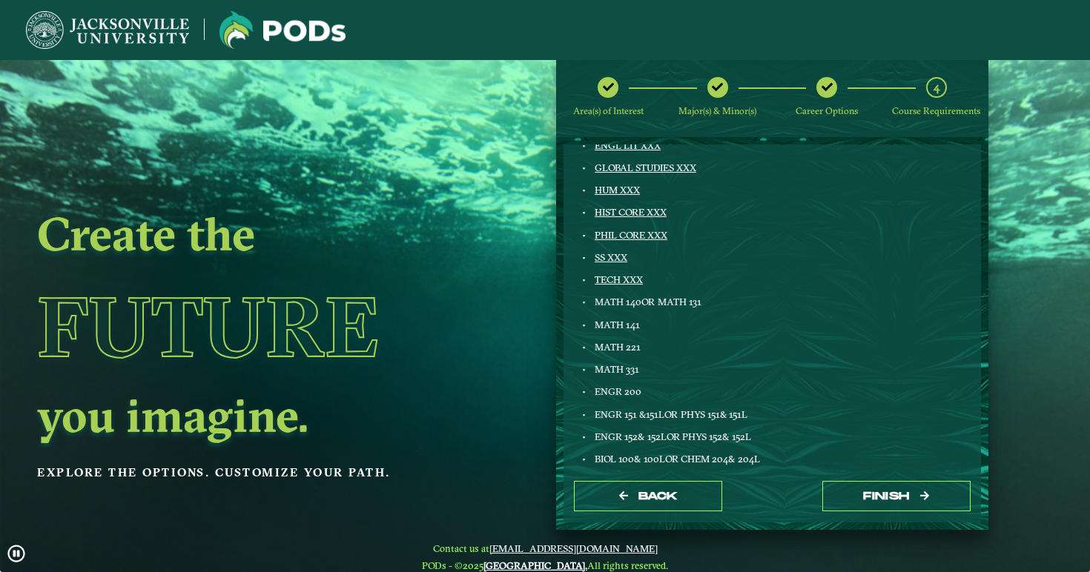
scroll to position [314, 0]
